Goal: Task Accomplishment & Management: Manage account settings

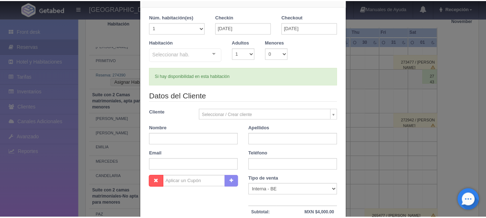
scroll to position [36, 0]
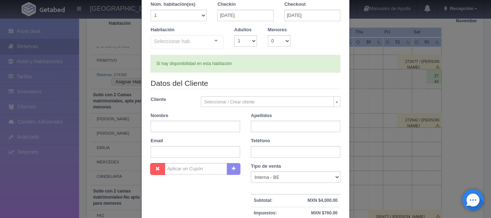
click at [348, 38] on div "[GEOGRAPHIC_DATA] 1 Núm. habitación(es) 1 2 3 4 5 6 7 8 9 10 11 12 13 14 15 16 …" at bounding box center [246, 140] width 216 height 353
drag, startPoint x: 368, startPoint y: 59, endPoint x: 371, endPoint y: 68, distance: 9.1
click at [368, 60] on div "Nueva Reserva 1 Núm. habitación(es) 1 2 3 4 5 6 7 8 9 10 11 12 13 14 15 16 17 1…" at bounding box center [245, 109] width 491 height 218
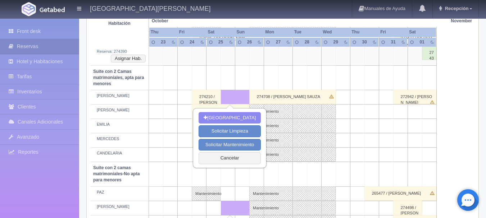
scroll to position [512, 0]
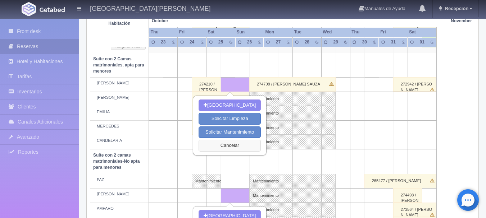
click at [247, 148] on button "Cancelar" at bounding box center [229, 146] width 62 height 12
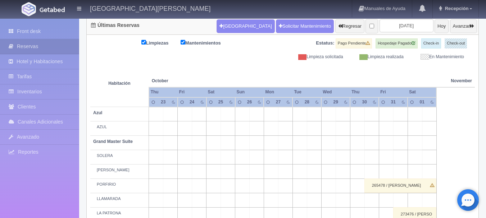
scroll to position [0, 0]
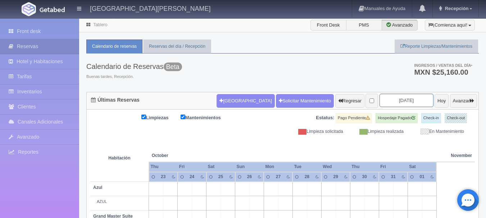
click at [400, 99] on input "2025-10-25" at bounding box center [406, 100] width 54 height 13
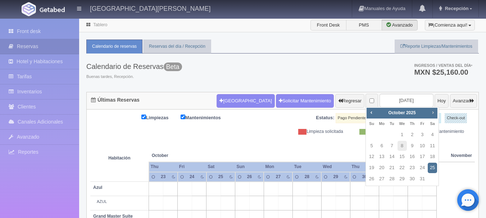
click at [429, 112] on link "Next" at bounding box center [433, 113] width 8 height 8
click at [433, 145] on link "8" at bounding box center [431, 146] width 9 height 10
type input "[DATE]"
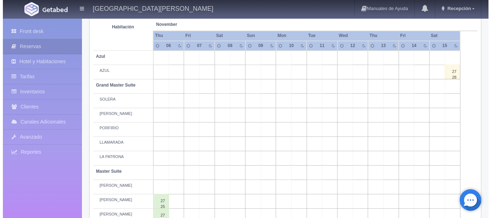
scroll to position [144, 0]
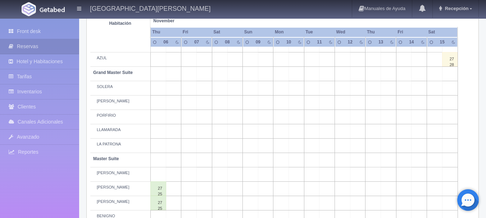
click at [241, 147] on td at bounding box center [234, 146] width 15 height 14
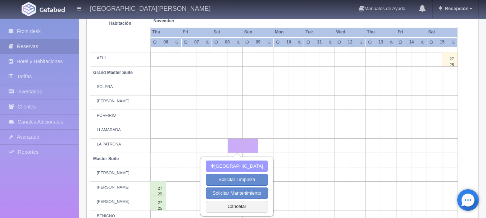
click at [255, 165] on button "[GEOGRAPHIC_DATA]" at bounding box center [237, 167] width 62 height 12
type input "08-11-2025"
type input "09-11-2025"
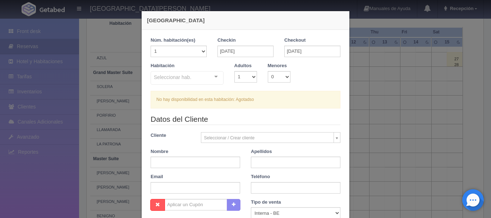
click at [208, 77] on div "Seleccionar hab. Suite con 2 camas matrimoniales-No apta para menores Suite con…" at bounding box center [187, 78] width 73 height 14
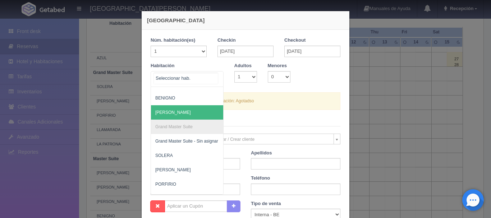
scroll to position [216, 0]
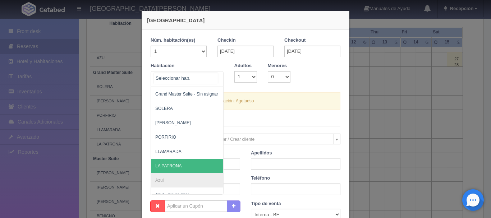
click at [193, 164] on span "LA PATRONA" at bounding box center [222, 166] width 142 height 14
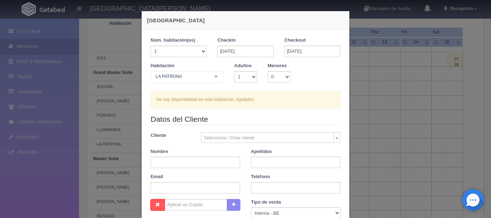
checkbox input "false"
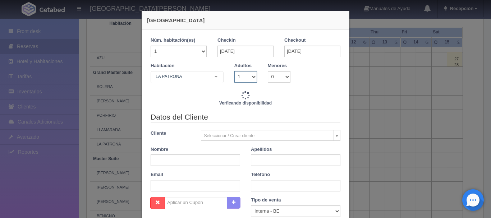
click at [241, 81] on select "1 2 3 4 5 6 7 8 9 10" at bounding box center [245, 77] width 23 height 12
select select "2"
click at [234, 71] on select "1 2 3 4 5 6 7 8 9 10" at bounding box center [245, 77] width 23 height 12
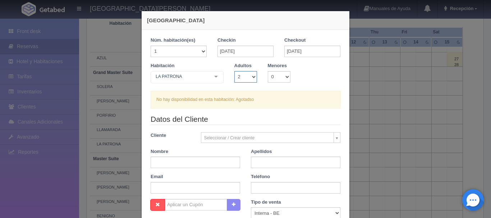
checkbox input "false"
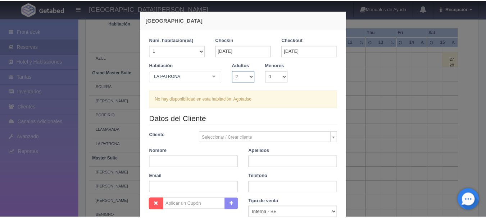
scroll to position [0, 0]
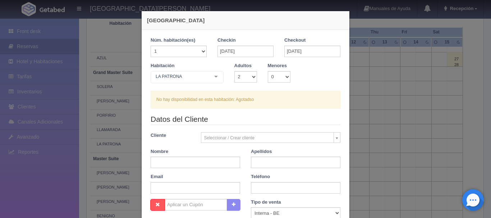
click at [68, 84] on div "Nueva Reserva 1 Núm. habitación(es) 1 2 3 4 5 6 7 8 9 10 11 12 13 14 15 16 17 1…" at bounding box center [245, 109] width 491 height 218
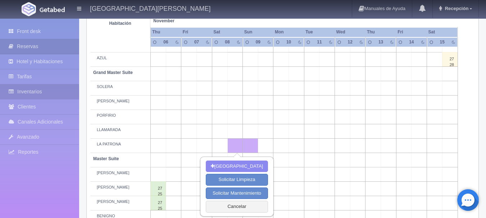
click at [51, 95] on link "Inventarios" at bounding box center [39, 91] width 79 height 15
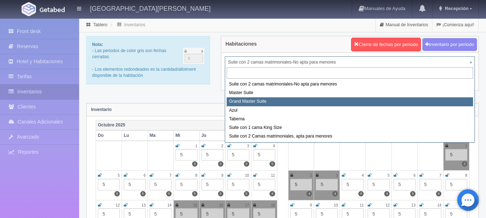
select select "1918"
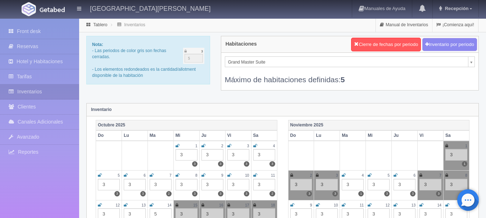
scroll to position [54, 0]
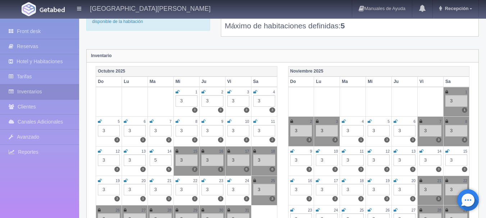
click at [450, 121] on div "8" at bounding box center [456, 122] width 22 height 6
click at [448, 121] on div "8" at bounding box center [456, 122] width 22 height 6
click at [448, 121] on icon at bounding box center [446, 121] width 3 height 4
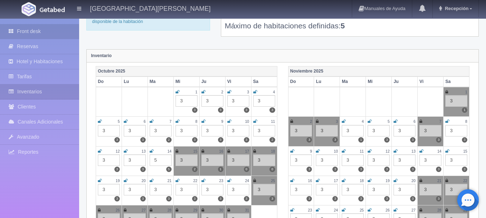
click at [41, 32] on link "Front desk" at bounding box center [39, 31] width 79 height 15
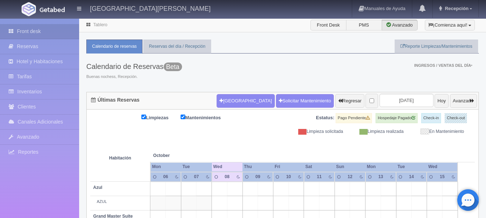
click at [390, 104] on input "[DATE]" at bounding box center [406, 100] width 54 height 13
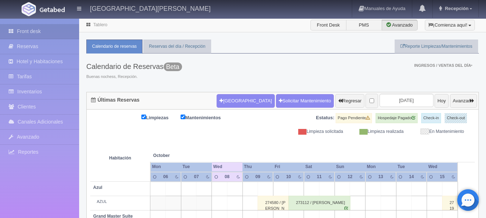
click at [415, 103] on input "[DATE]" at bounding box center [406, 100] width 54 height 13
click at [390, 102] on input "[DATE]" at bounding box center [406, 100] width 54 height 13
click at [411, 99] on input "[DATE]" at bounding box center [406, 100] width 54 height 13
click at [362, 152] on th at bounding box center [373, 148] width 46 height 27
click at [396, 102] on input "[DATE]" at bounding box center [406, 100] width 54 height 13
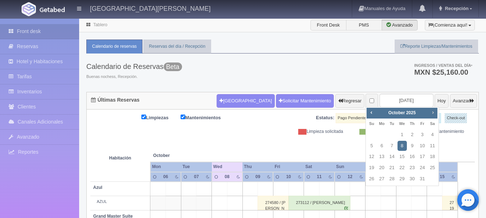
click at [435, 114] on span "Next" at bounding box center [433, 113] width 6 height 6
click at [432, 141] on link "8" at bounding box center [431, 146] width 9 height 10
type input "[DATE]"
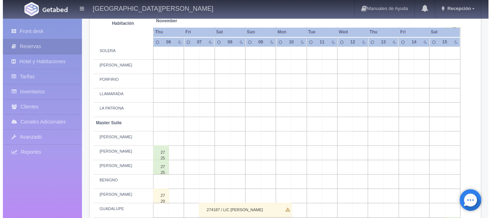
scroll to position [144, 0]
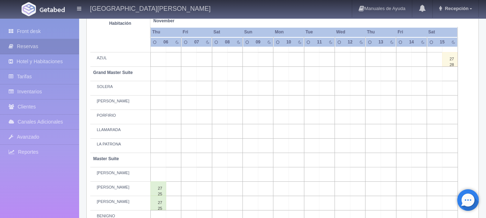
click at [237, 146] on td at bounding box center [234, 146] width 15 height 14
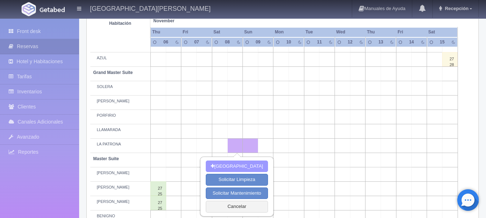
click at [238, 170] on button "[GEOGRAPHIC_DATA]" at bounding box center [237, 167] width 62 height 12
type input "[DATE]"
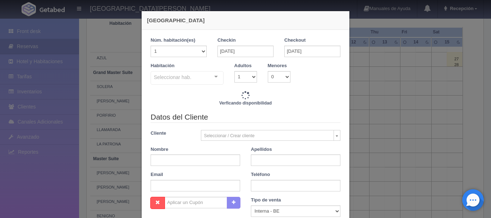
checkbox input "false"
type input "6840.00"
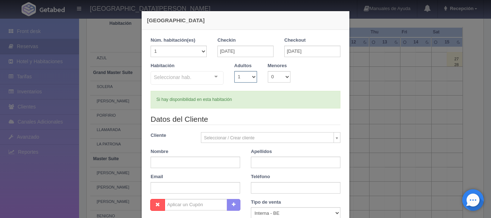
click at [234, 75] on select "1 2 3 4 5 6 7 8 9 10" at bounding box center [245, 77] width 23 height 12
checkbox input "false"
select select "2"
click at [234, 71] on select "1 2 3 4 5 6 7 8 9 10" at bounding box center [245, 77] width 23 height 12
checkbox input "false"
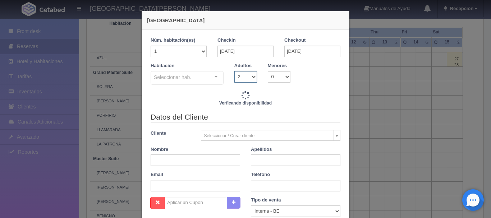
type input "6840.00"
checkbox input "false"
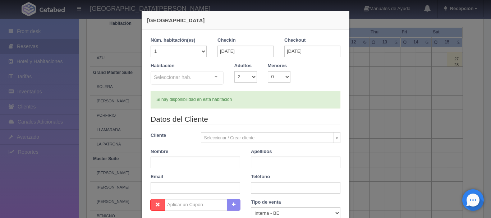
click at [209, 79] on div "Seleccionar hab. Suite con 2 camas matrimoniales-No apta para menores Suite con…" at bounding box center [187, 78] width 73 height 14
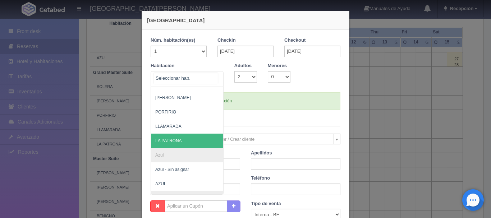
scroll to position [216, 0]
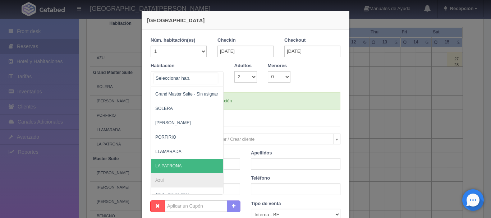
click at [183, 165] on span "LA PATRONA" at bounding box center [222, 166] width 142 height 14
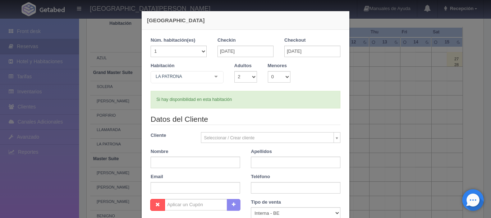
checkbox input "false"
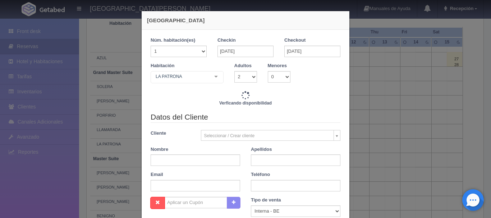
type input "6840.00"
checkbox input "false"
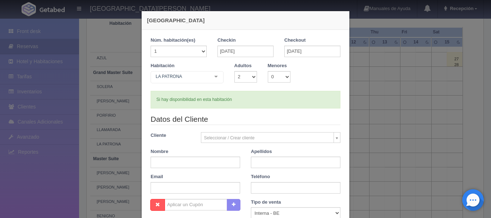
click at [202, 169] on div "Datos del Cliente Cliente Seleccionar / Crear cliente Nuevo Cliente SRTA. MARIO…" at bounding box center [245, 156] width 201 height 85
click at [197, 162] on input "text" at bounding box center [196, 163] width 90 height 12
click at [180, 152] on div "Nombre" at bounding box center [195, 158] width 100 height 20
click at [180, 164] on input "text" at bounding box center [196, 163] width 90 height 12
type input "H"
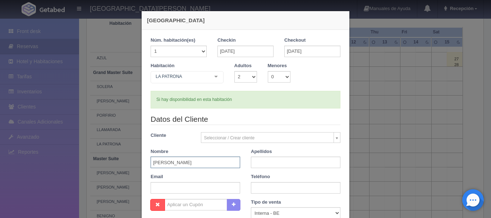
type input "HUGO EDGAR"
type input "H"
type input "[PERSON_NAME]"
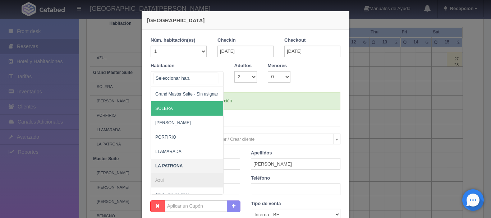
click at [176, 107] on span "SOLERA" at bounding box center [222, 108] width 142 height 14
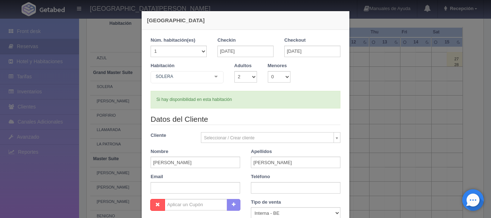
checkbox input "false"
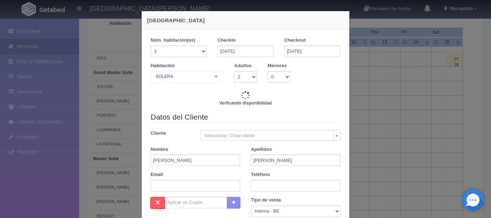
type input "6840.00"
checkbox input "false"
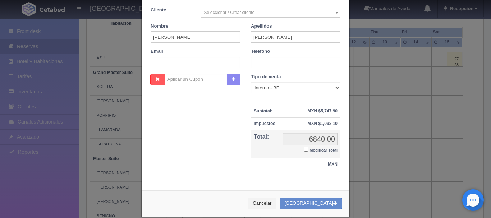
scroll to position [135, 0]
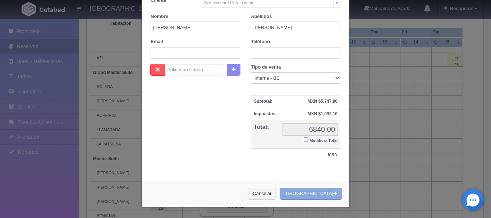
click at [333, 193] on icon "button" at bounding box center [335, 193] width 4 height 5
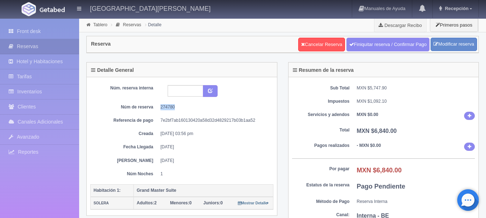
drag, startPoint x: 173, startPoint y: 106, endPoint x: 161, endPoint y: 107, distance: 11.6
click at [161, 107] on dd "274780" at bounding box center [213, 107] width 107 height 6
copy dd "274780"
click at [59, 35] on link "Front desk" at bounding box center [39, 31] width 79 height 15
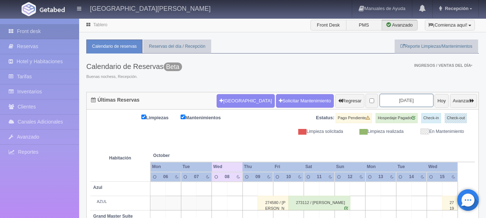
click at [407, 99] on input "[DATE]" at bounding box center [406, 100] width 54 height 13
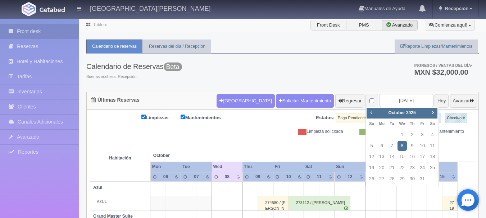
click at [435, 118] on div "Prev Next [DATE]" at bounding box center [401, 113] width 71 height 11
click at [432, 114] on span "Next" at bounding box center [433, 113] width 6 height 6
click at [431, 144] on link "8" at bounding box center [431, 146] width 9 height 10
type input "[DATE]"
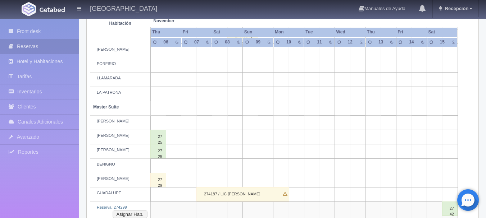
scroll to position [152, 0]
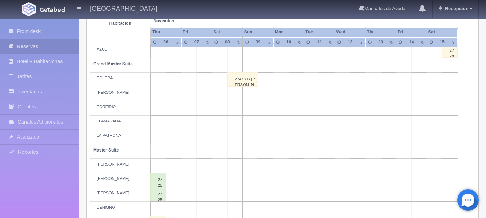
click at [250, 82] on div "274780 / HUGO EDGAR GONZALEZ OROZCO" at bounding box center [242, 79] width 31 height 14
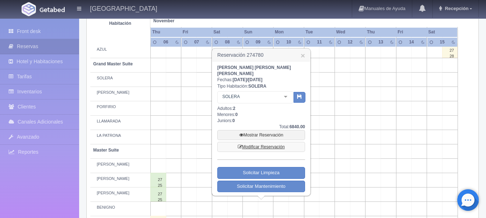
click at [262, 142] on link "Modificar Reservación" at bounding box center [261, 147] width 88 height 10
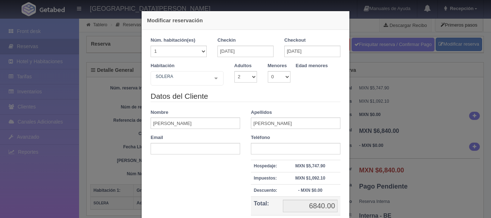
select select "2"
click at [351, 101] on div "Modificar reservación Núm. habitación(es) 1 2 3 4 5 6 7 8 9 10 11 12 13 14 15 1…" at bounding box center [245, 109] width 491 height 218
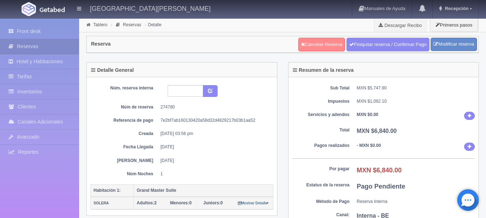
click at [324, 43] on link "Cancelar Reserva" at bounding box center [321, 45] width 47 height 14
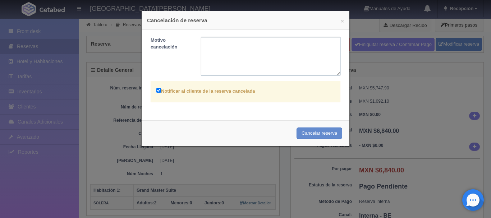
click at [286, 67] on textarea at bounding box center [271, 56] width 140 height 38
type textarea "ERROR DE CAPTURA"
click at [321, 133] on button "Cancelar reserva" at bounding box center [320, 134] width 46 height 12
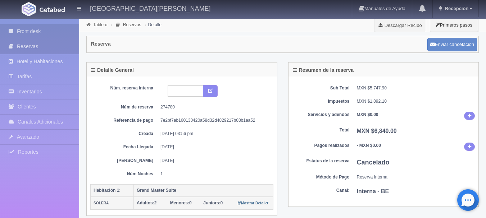
click at [62, 28] on link "Front desk" at bounding box center [39, 31] width 79 height 15
click at [22, 25] on link "Front desk" at bounding box center [39, 31] width 79 height 15
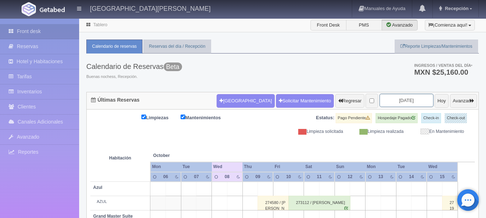
click at [395, 97] on input "2025-10-08" at bounding box center [406, 100] width 54 height 13
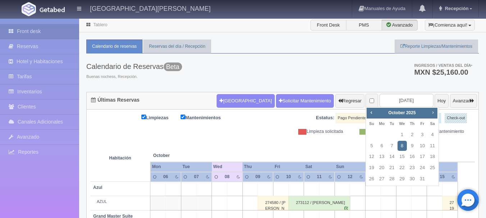
click at [432, 110] on span "Next" at bounding box center [433, 113] width 6 height 6
click at [430, 147] on link "8" at bounding box center [431, 146] width 9 height 10
type input "[DATE]"
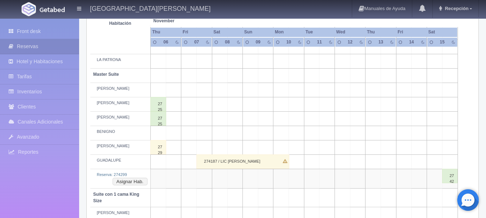
scroll to position [216, 0]
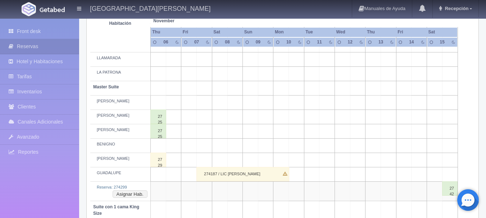
click at [240, 161] on td at bounding box center [234, 160] width 15 height 14
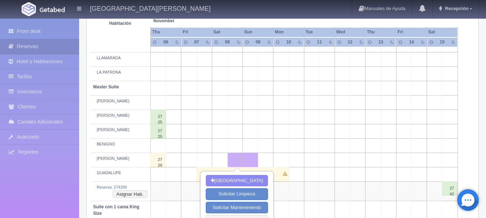
click at [239, 103] on td at bounding box center [234, 103] width 15 height 14
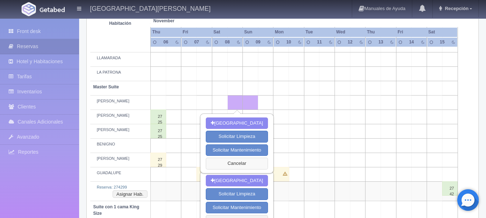
click at [253, 166] on button "Cancelar" at bounding box center [237, 164] width 62 height 12
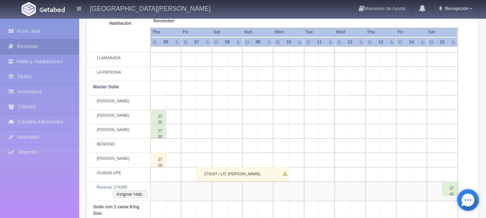
click at [244, 159] on td at bounding box center [250, 160] width 15 height 14
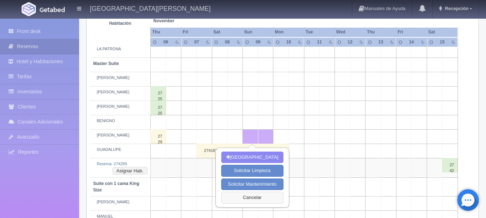
scroll to position [252, 0]
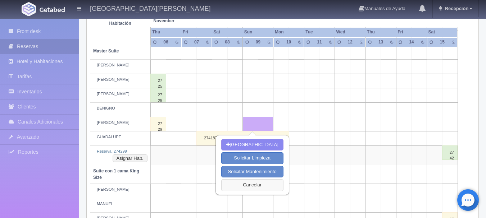
click at [246, 187] on button "Cancelar" at bounding box center [252, 185] width 62 height 12
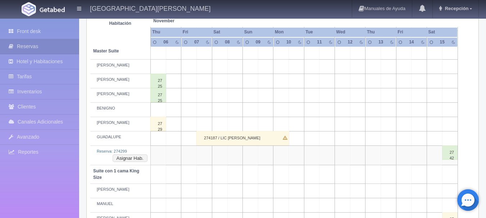
click at [236, 123] on td at bounding box center [234, 124] width 15 height 14
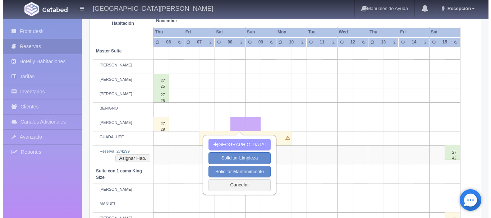
scroll to position [288, 0]
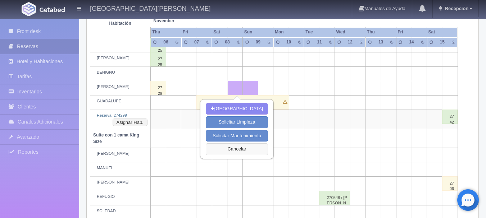
click at [255, 150] on button "Cancelar" at bounding box center [237, 149] width 62 height 12
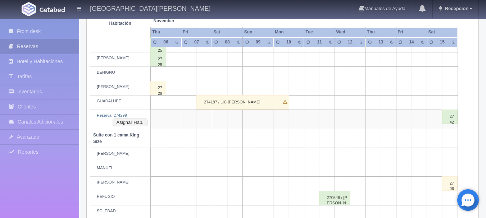
click at [238, 88] on td at bounding box center [234, 88] width 15 height 14
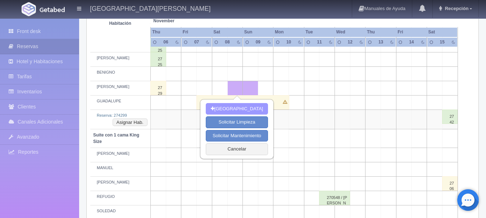
click at [248, 111] on button "[GEOGRAPHIC_DATA]" at bounding box center [237, 109] width 62 height 12
type input "08-11-2025"
type input "09-11-2025"
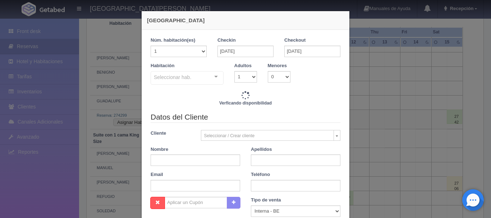
checkbox input "false"
type input "6120.00"
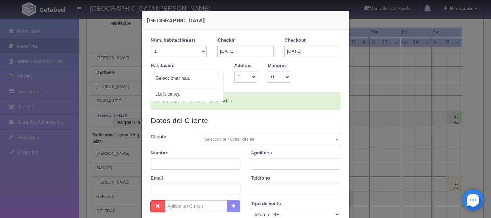
click at [215, 75] on div "No elements found. Consider changing the search query. List is empty." at bounding box center [187, 79] width 73 height 16
checkbox input "false"
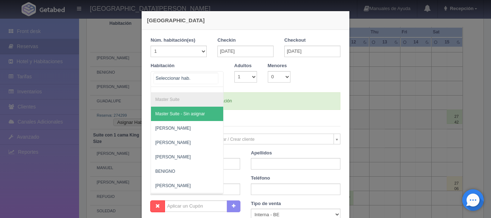
scroll to position [108, 0]
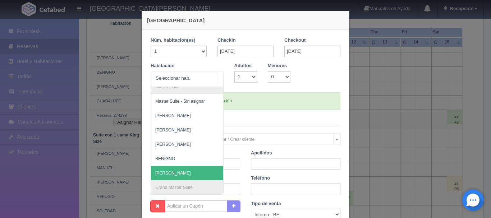
click at [191, 169] on span "[PERSON_NAME]" at bounding box center [222, 173] width 142 height 14
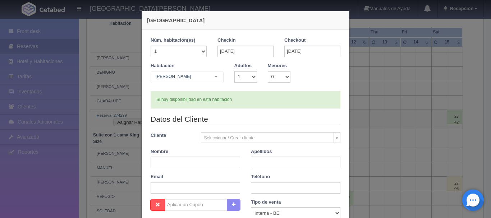
checkbox input "false"
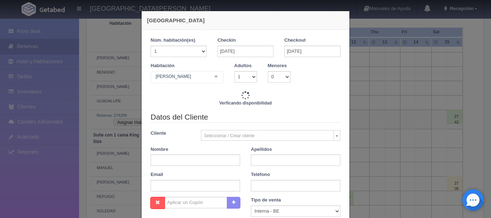
type input "6120.00"
checkbox input "false"
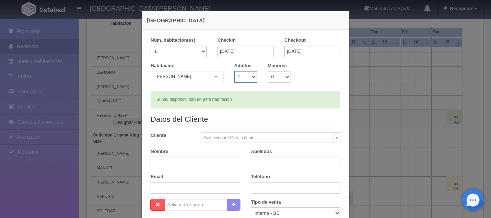
click at [250, 77] on select "1 2 3 4 5 6 7 8 9 10" at bounding box center [245, 77] width 23 height 12
select select "2"
click at [234, 71] on select "1 2 3 4 5 6 7 8 9 10" at bounding box center [245, 77] width 23 height 12
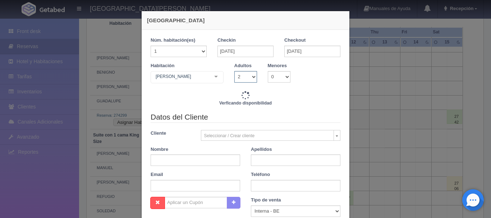
checkbox input "false"
type input "6120.00"
checkbox input "false"
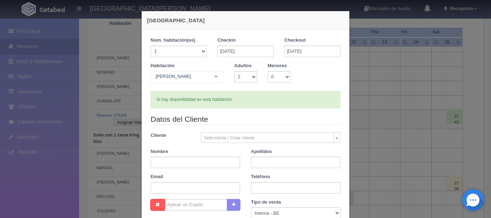
click at [146, 161] on div "Nombre" at bounding box center [195, 158] width 100 height 20
click at [154, 161] on input "text" at bounding box center [196, 163] width 90 height 12
type input "HUGO EDGAR"
type input "GONZALEZ OROZCO"
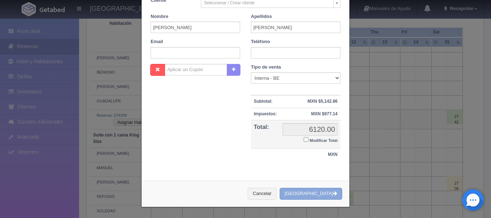
click at [309, 194] on button "[GEOGRAPHIC_DATA]" at bounding box center [311, 194] width 63 height 12
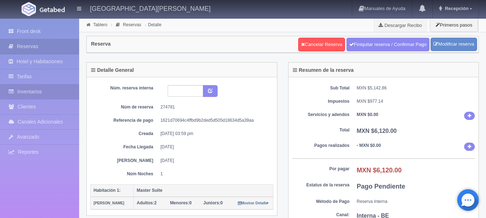
click at [45, 86] on link "Inventarios" at bounding box center [39, 91] width 79 height 15
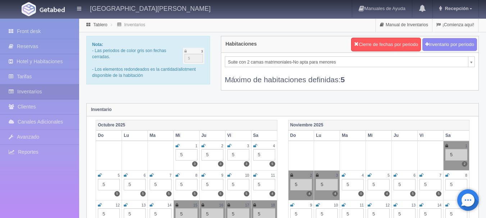
click at [318, 68] on div "Máximo de habitaciones definidas: 5" at bounding box center [350, 76] width 250 height 18
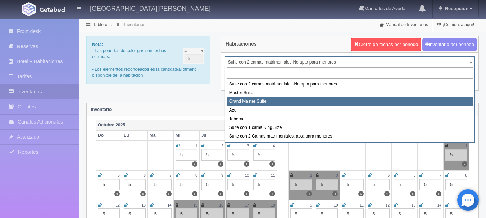
select select "1918"
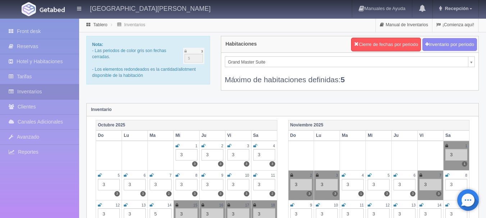
scroll to position [144, 0]
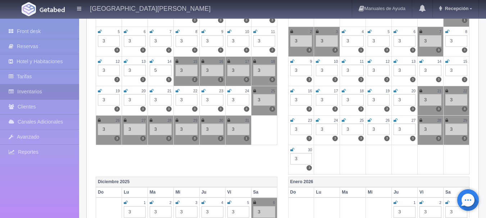
click at [448, 34] on link at bounding box center [447, 32] width 4 height 6
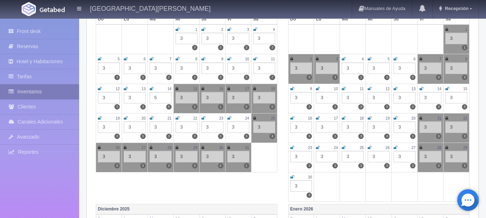
scroll to position [36, 0]
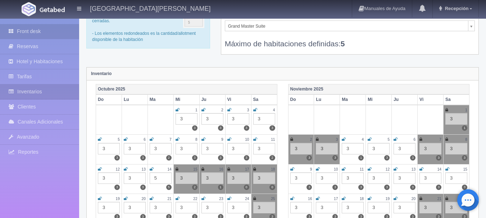
click at [43, 30] on link "Front desk" at bounding box center [39, 31] width 79 height 15
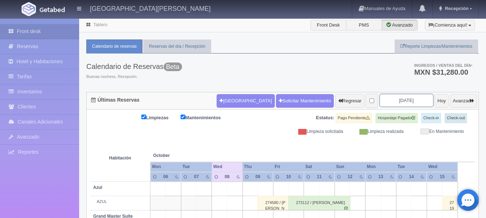
click at [388, 97] on input "2025-10-08" at bounding box center [406, 100] width 54 height 13
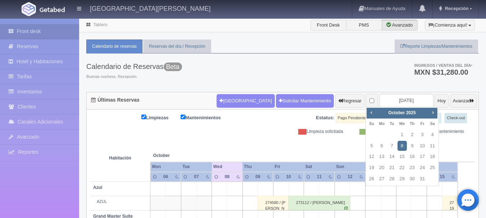
click at [438, 114] on div "Prev Next October 2025 Su Mo Tu We Th Fr Sa 1 2 3 4 5 6 7 8 9 10 11 12 13 14 15…" at bounding box center [401, 147] width 73 height 80
click at [435, 112] on span "Next" at bounding box center [433, 113] width 6 height 6
click at [435, 147] on link "8" at bounding box center [431, 146] width 9 height 10
type input "[DATE]"
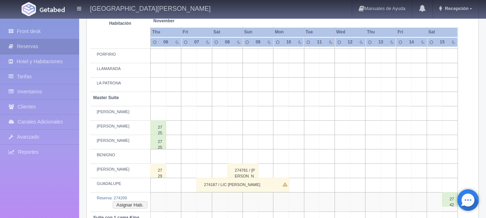
scroll to position [252, 0]
